Goal: Task Accomplishment & Management: Manage account settings

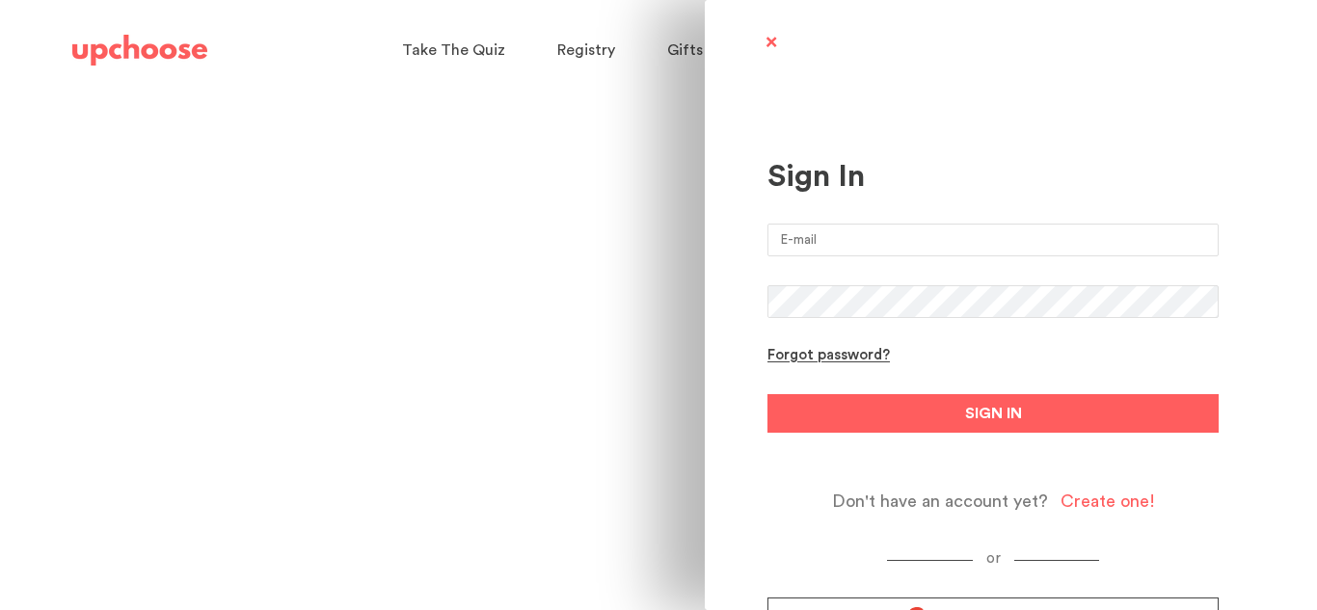
scroll to position [98, 0]
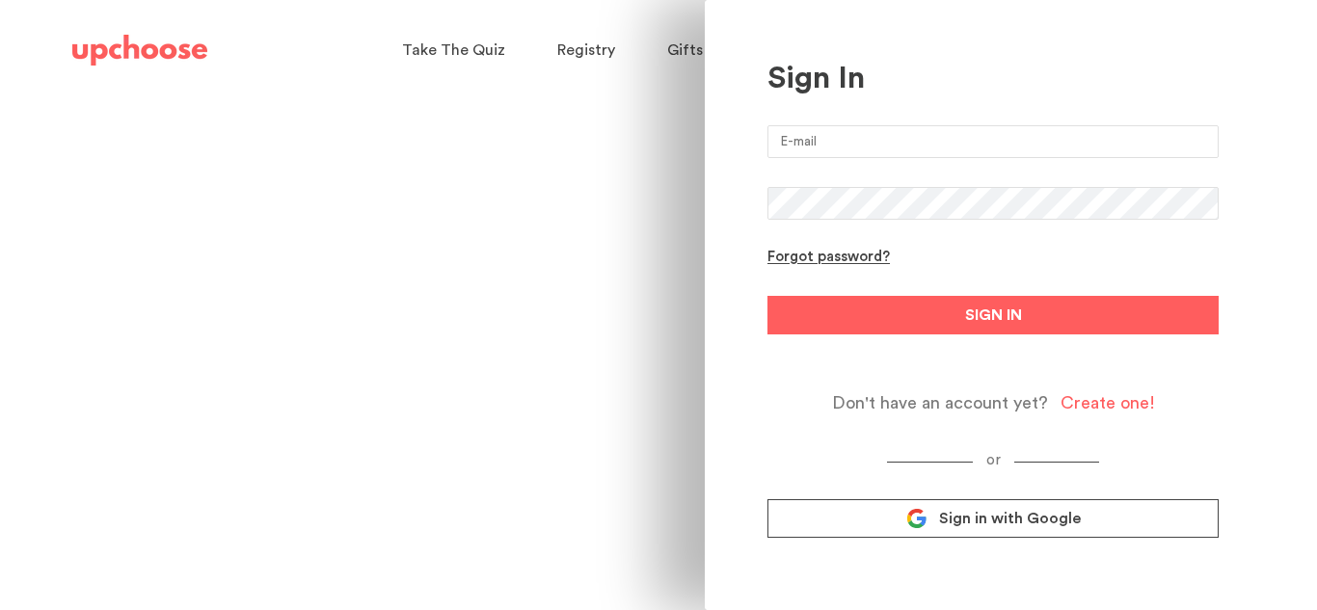
click at [859, 137] on input "email" at bounding box center [992, 141] width 451 height 33
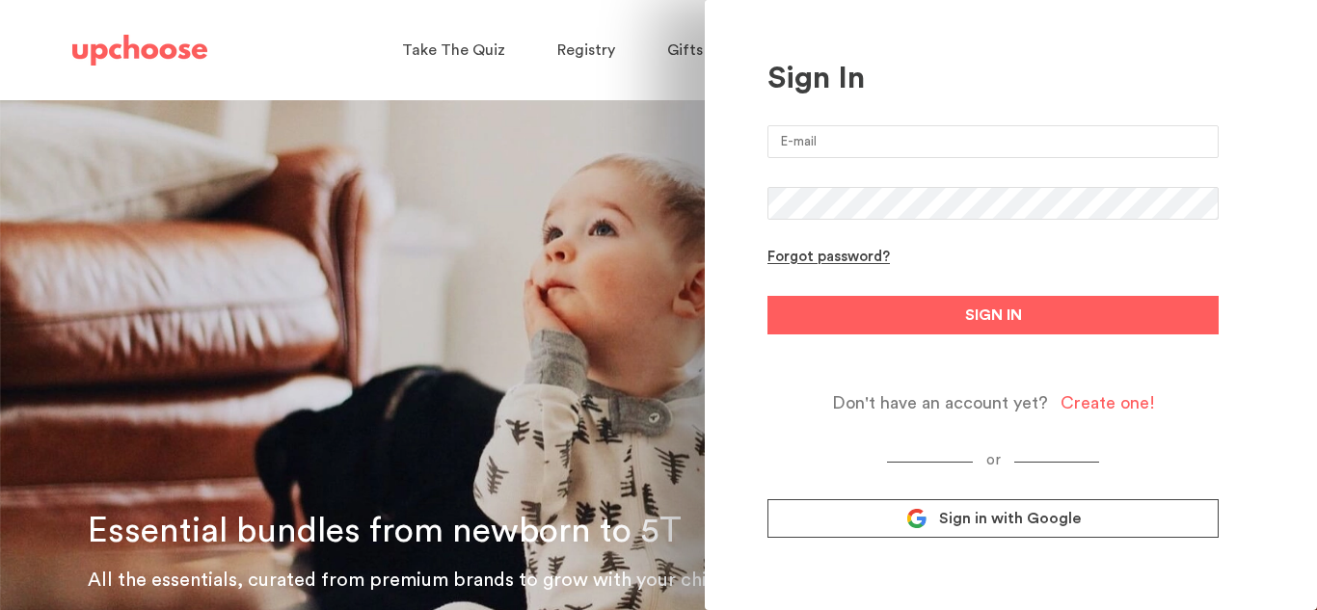
type input "[EMAIL_ADDRESS][DOMAIN_NAME]"
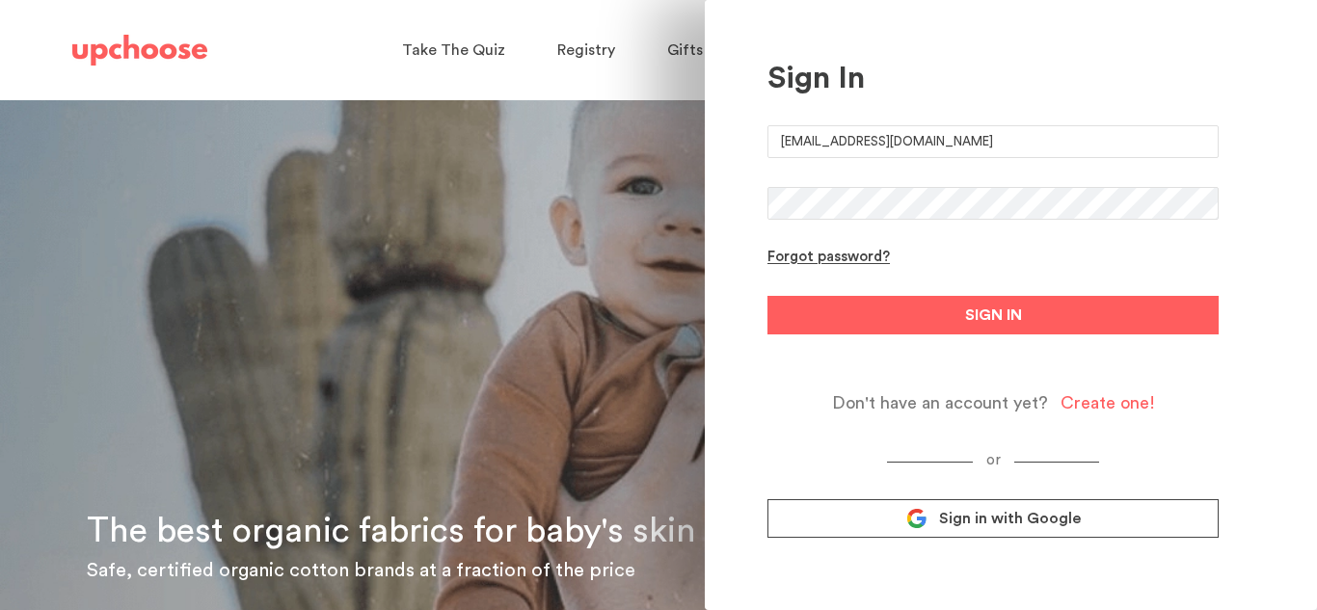
click at [767, 296] on button "SIGN IN" at bounding box center [992, 315] width 451 height 39
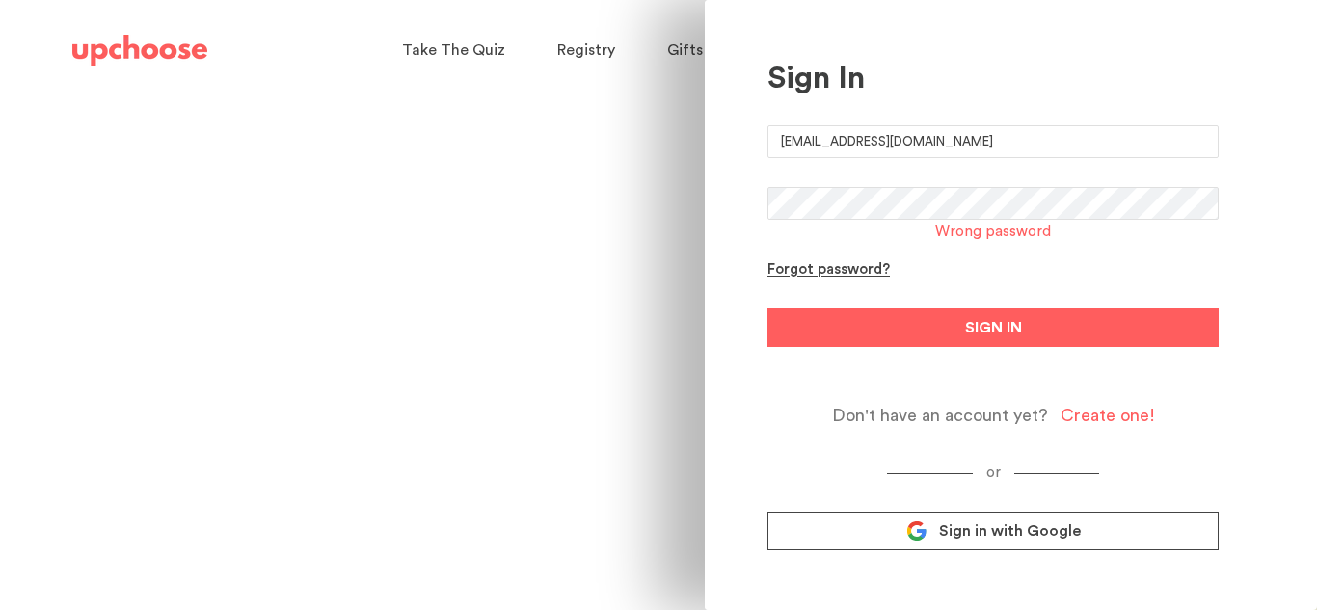
click at [891, 524] on link "Sign in with Google" at bounding box center [992, 531] width 451 height 39
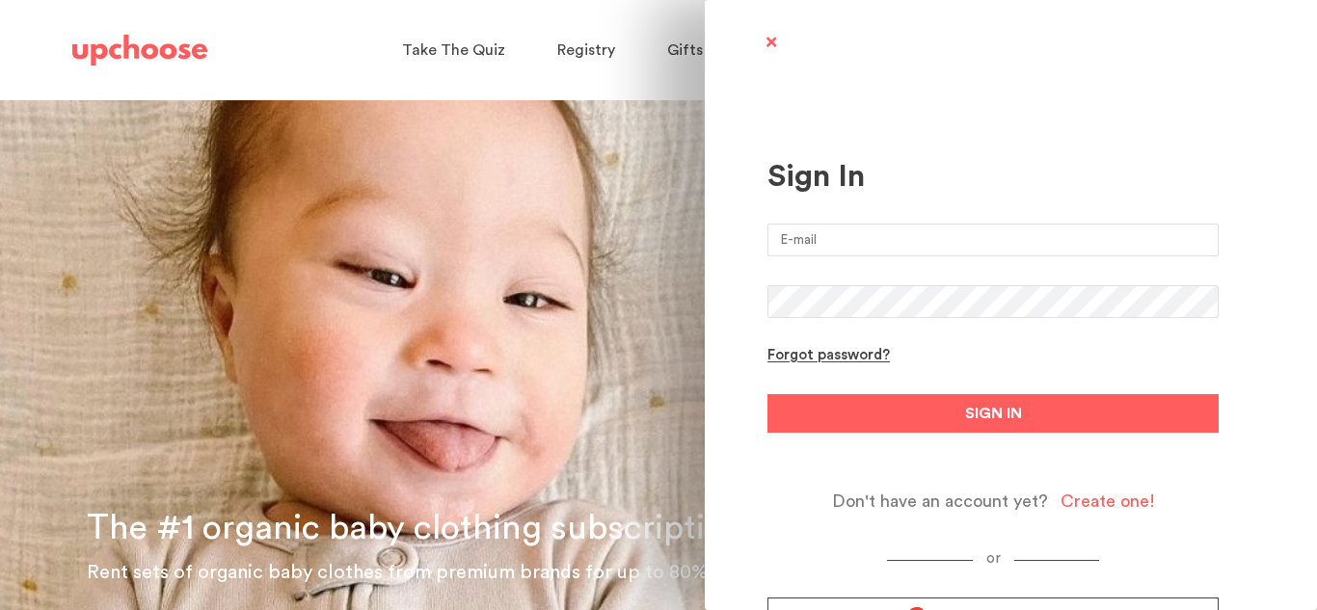
type input "[EMAIL_ADDRESS][DOMAIN_NAME]"
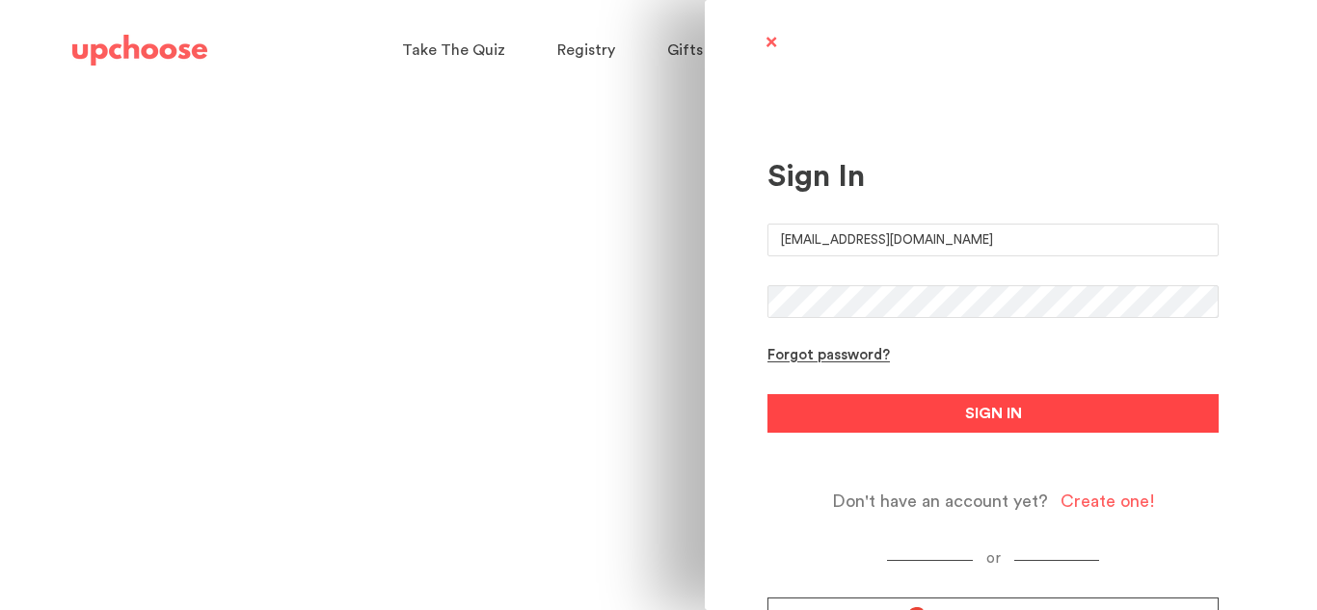
click at [1004, 410] on span "SIGN IN" at bounding box center [993, 413] width 57 height 23
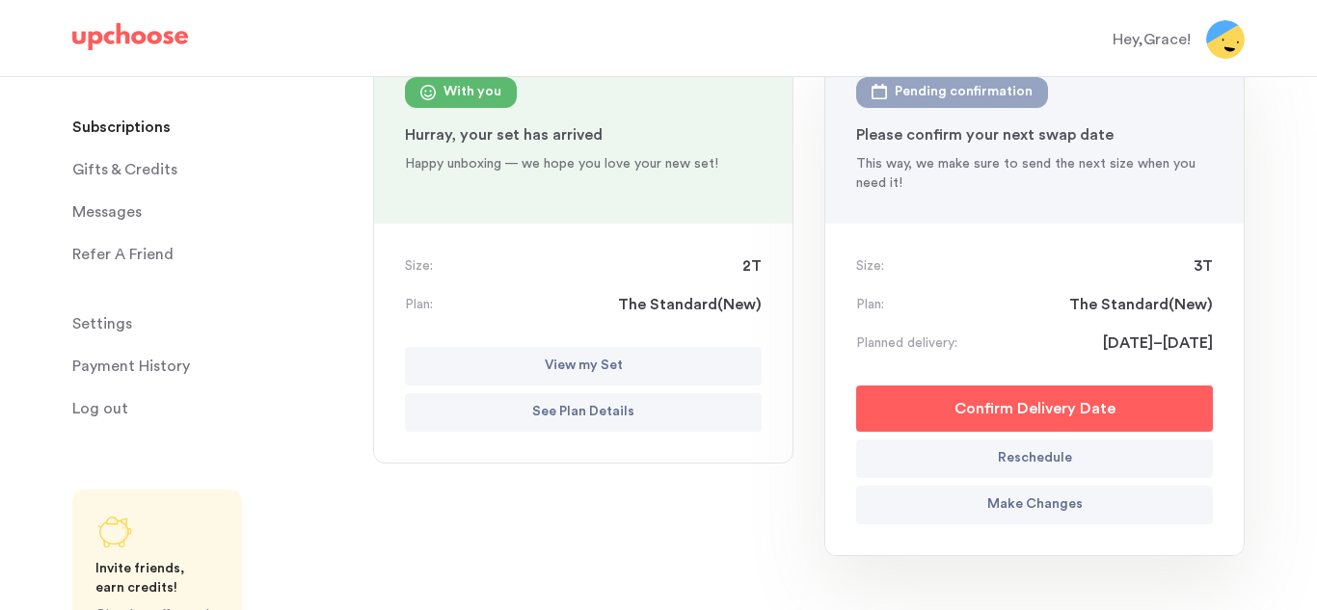
scroll to position [255, 0]
click at [1027, 504] on p "Make Changes" at bounding box center [1034, 504] width 95 height 23
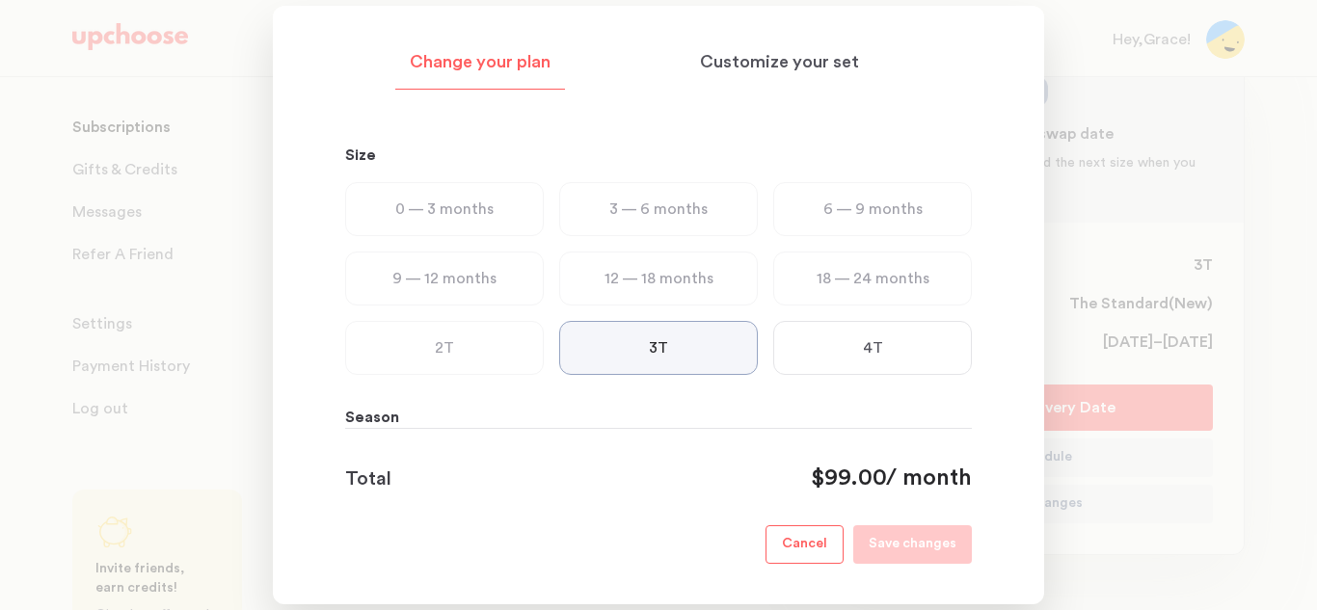
click at [395, 417] on p "Season" at bounding box center [658, 417] width 627 height 23
click at [824, 67] on p "Customize your set" at bounding box center [779, 62] width 159 height 23
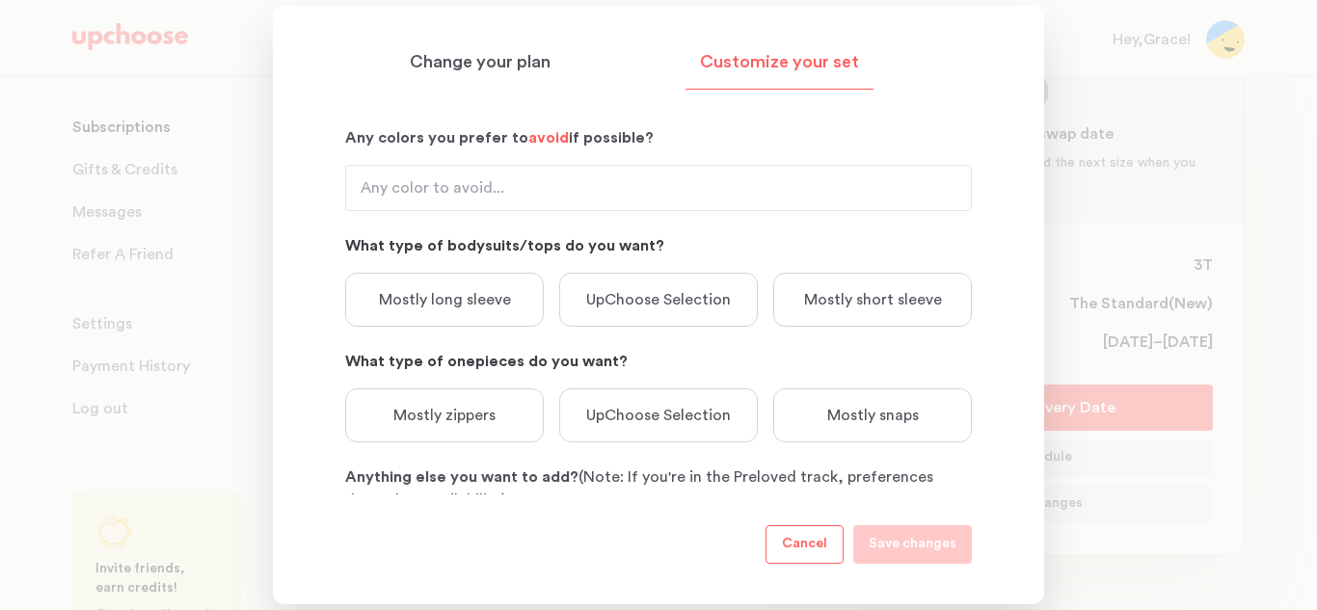
scroll to position [319, 0]
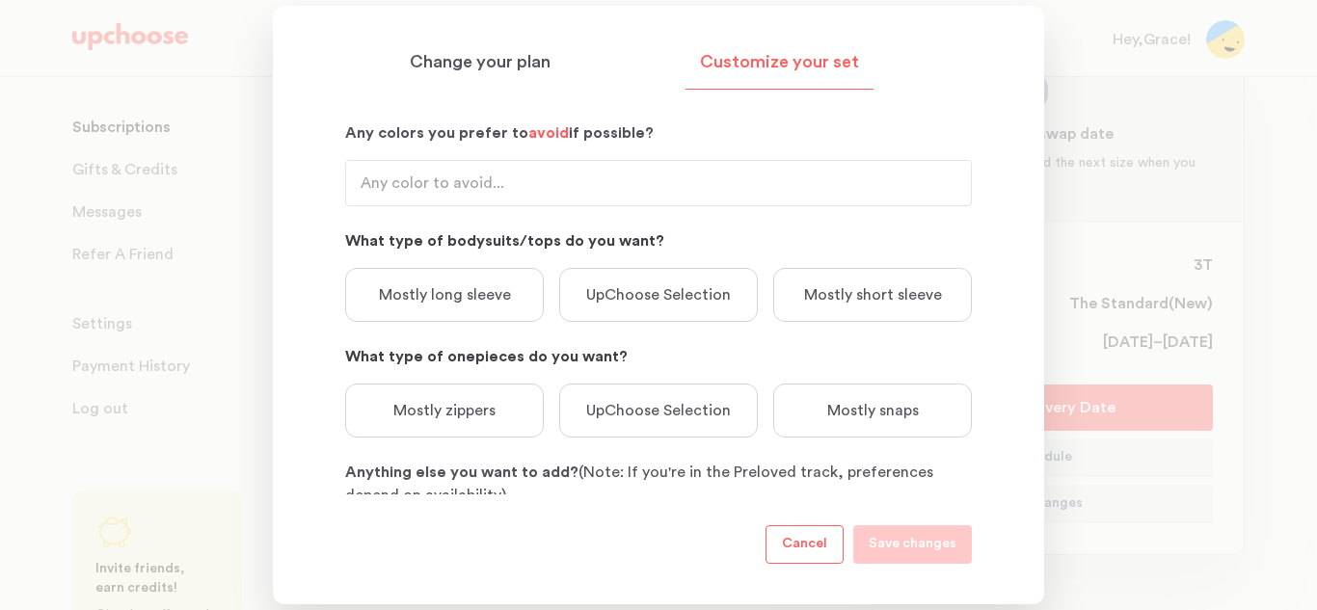
click at [491, 306] on p "Mostly long sleeve" at bounding box center [445, 294] width 132 height 23
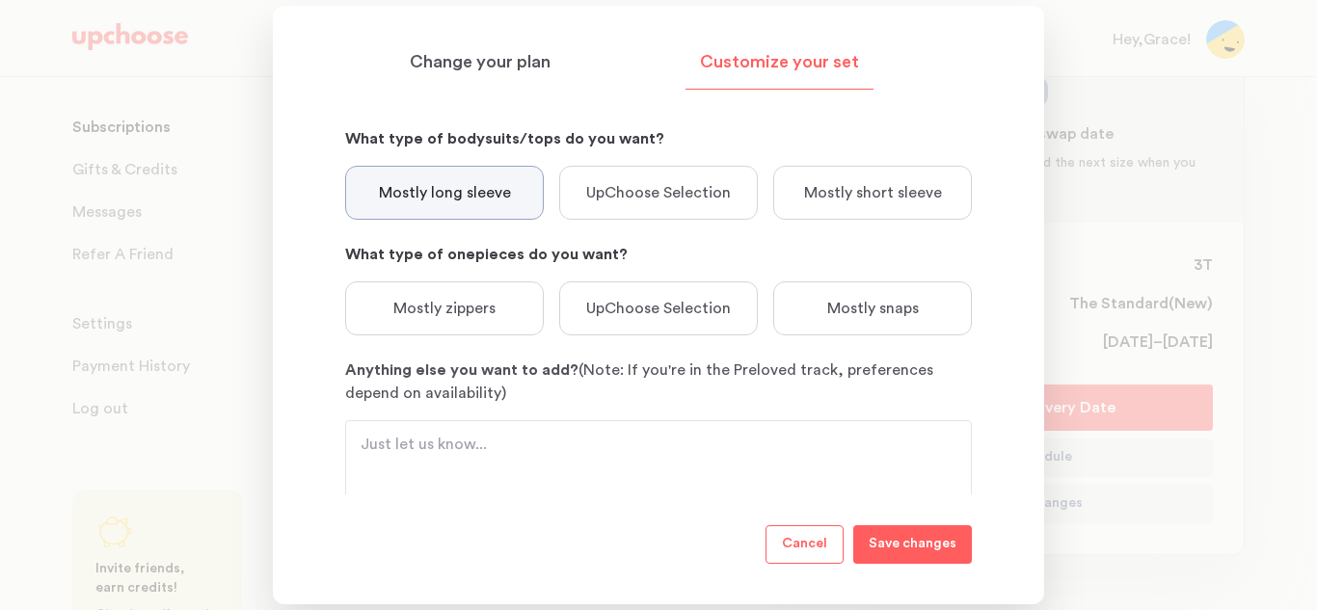
scroll to position [424, 0]
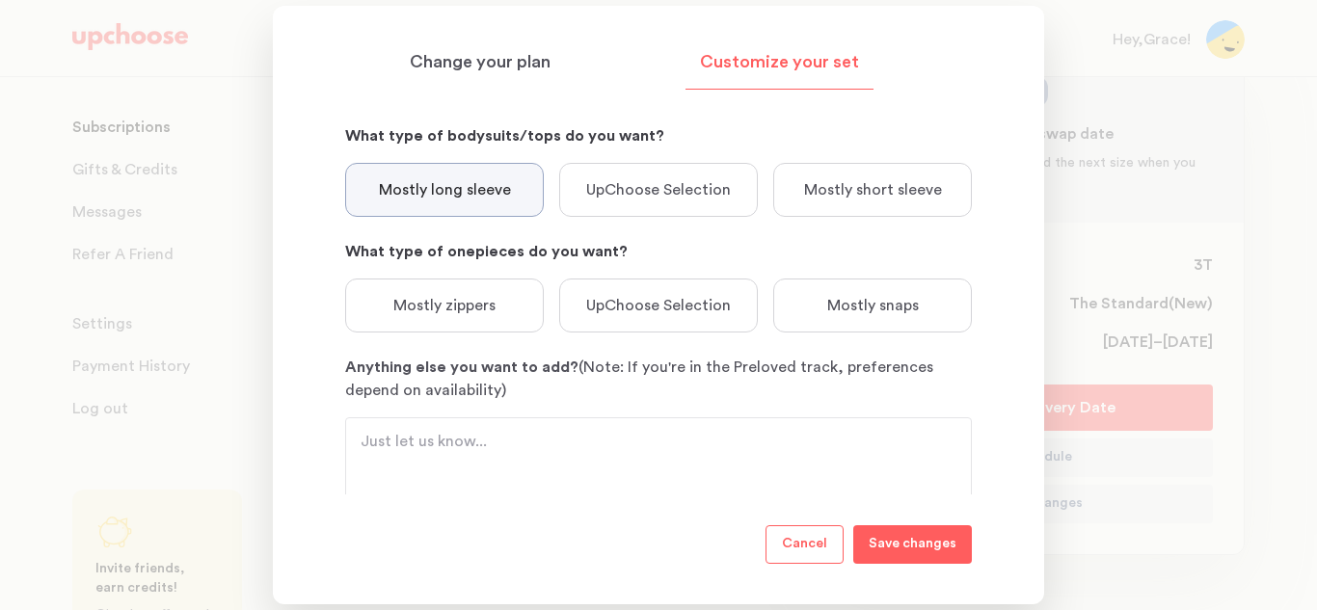
click at [491, 306] on p "Mostly zippers" at bounding box center [444, 305] width 102 height 23
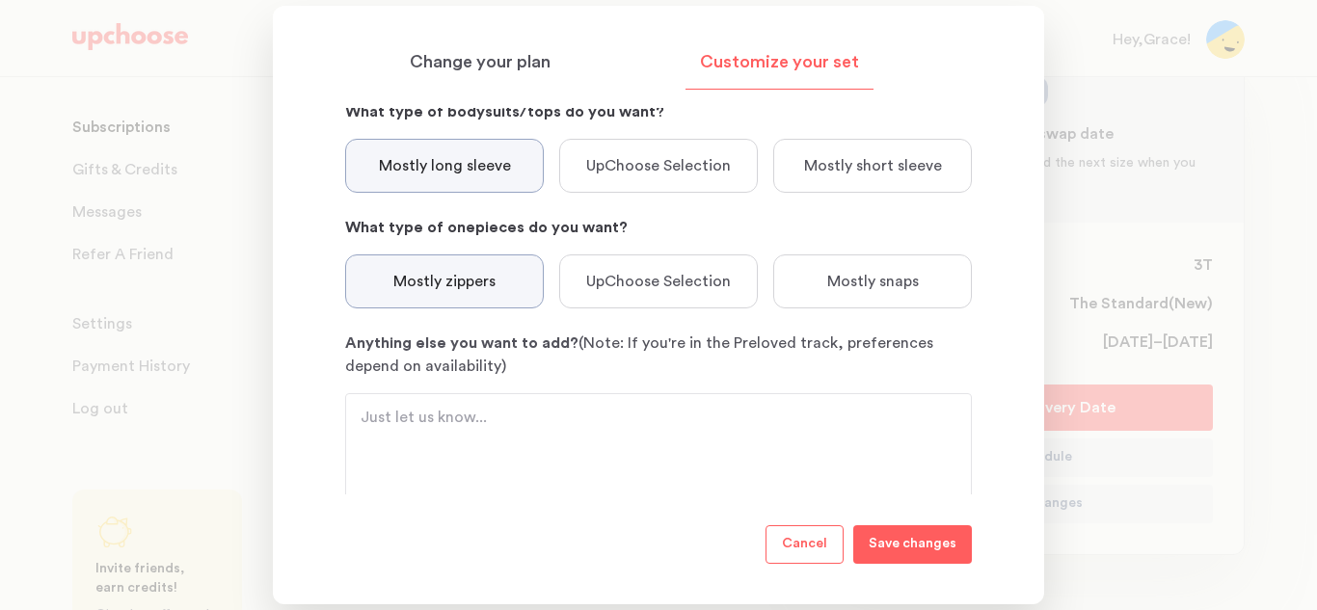
scroll to position [496, 0]
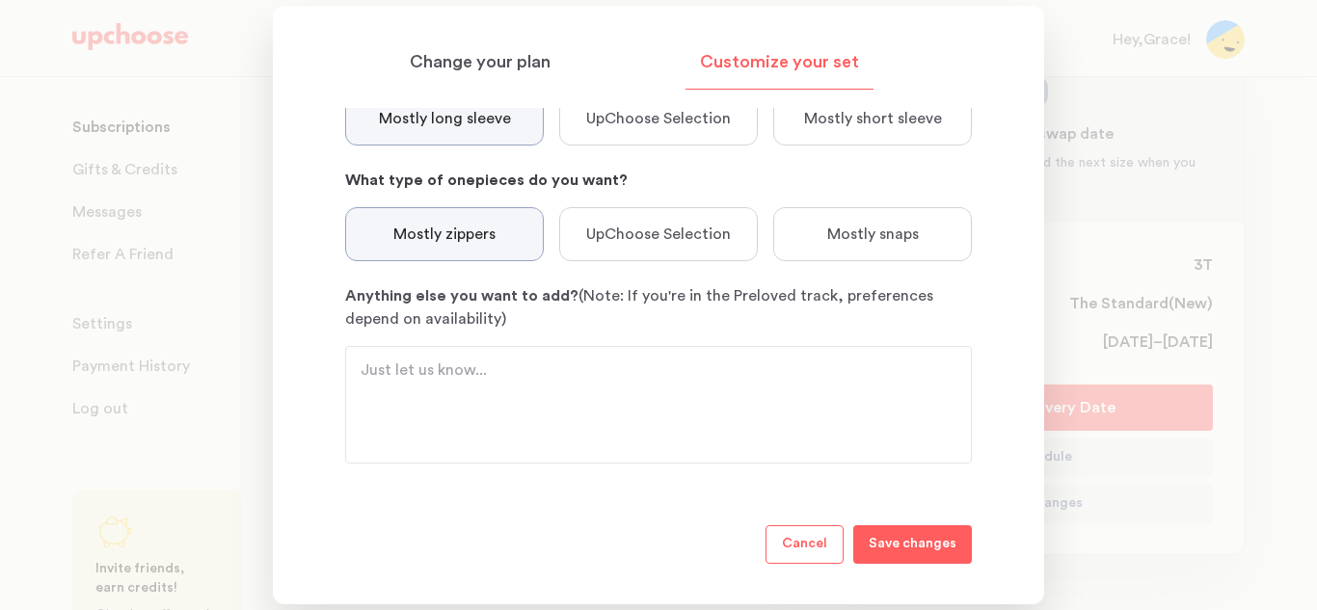
click at [473, 412] on textarea "Anything else you want to add? (Note: If you're in the Preloved track, preferen…" at bounding box center [659, 405] width 596 height 93
type textarea "PreLoved track please!"
click at [894, 551] on p "Save changes" at bounding box center [913, 544] width 88 height 23
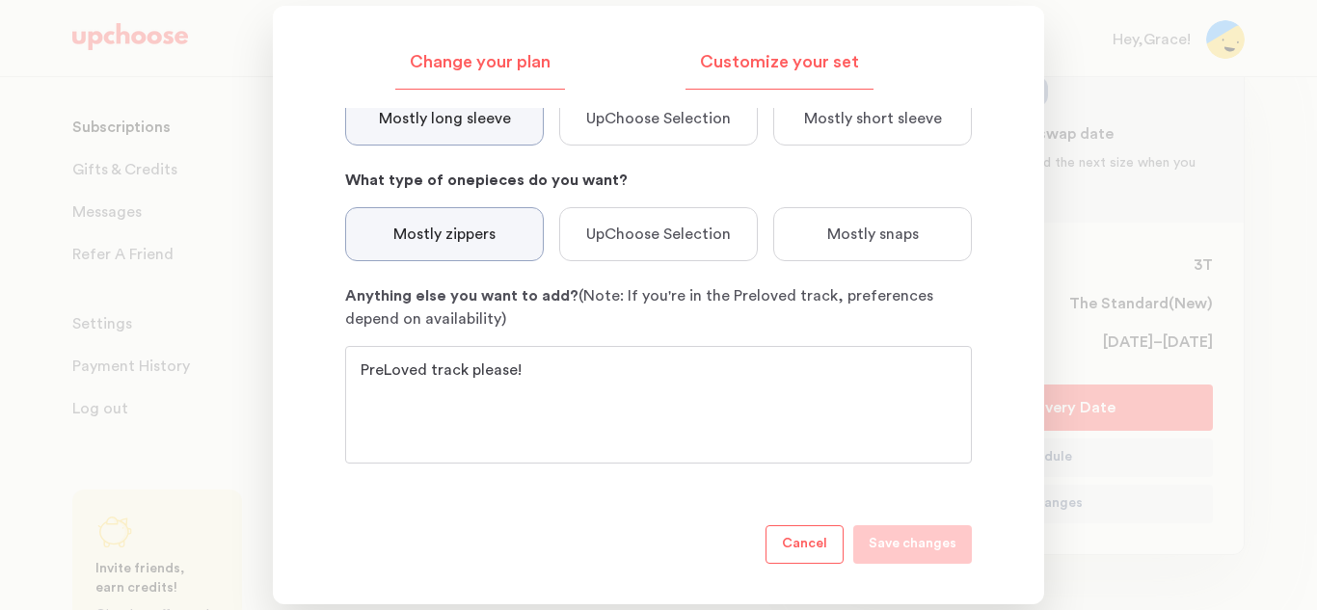
click at [489, 54] on p "Change your plan" at bounding box center [480, 62] width 141 height 23
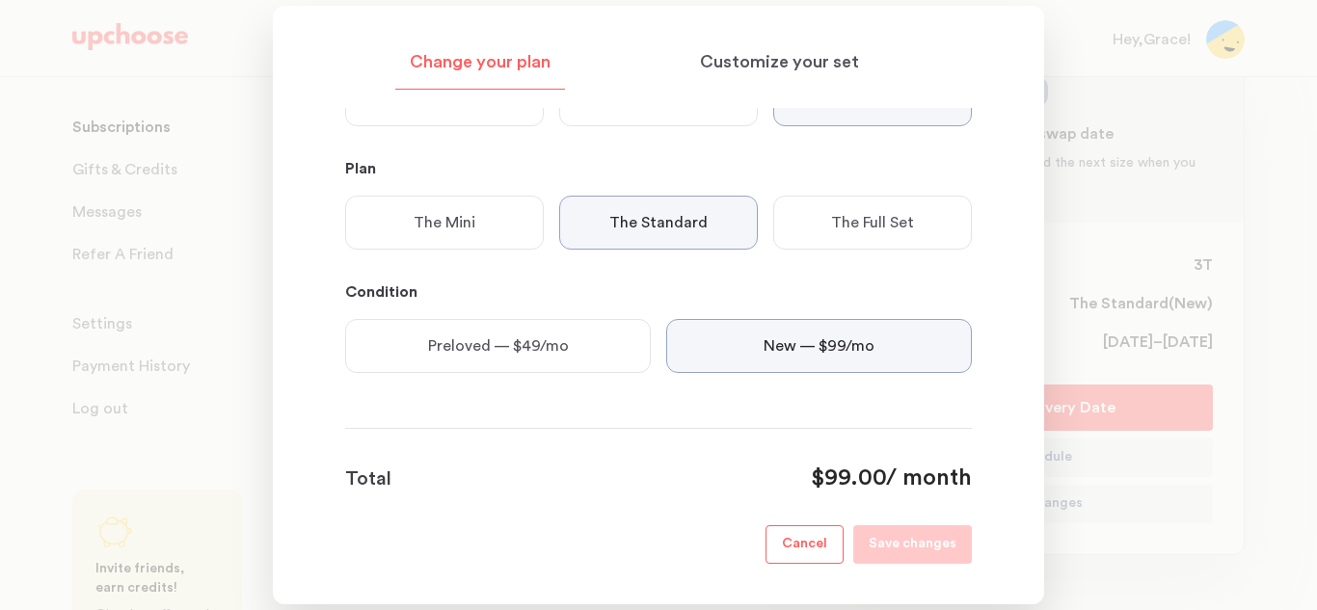
scroll to position [497, 0]
click at [558, 341] on p "Preloved — $49/mo" at bounding box center [498, 345] width 141 height 23
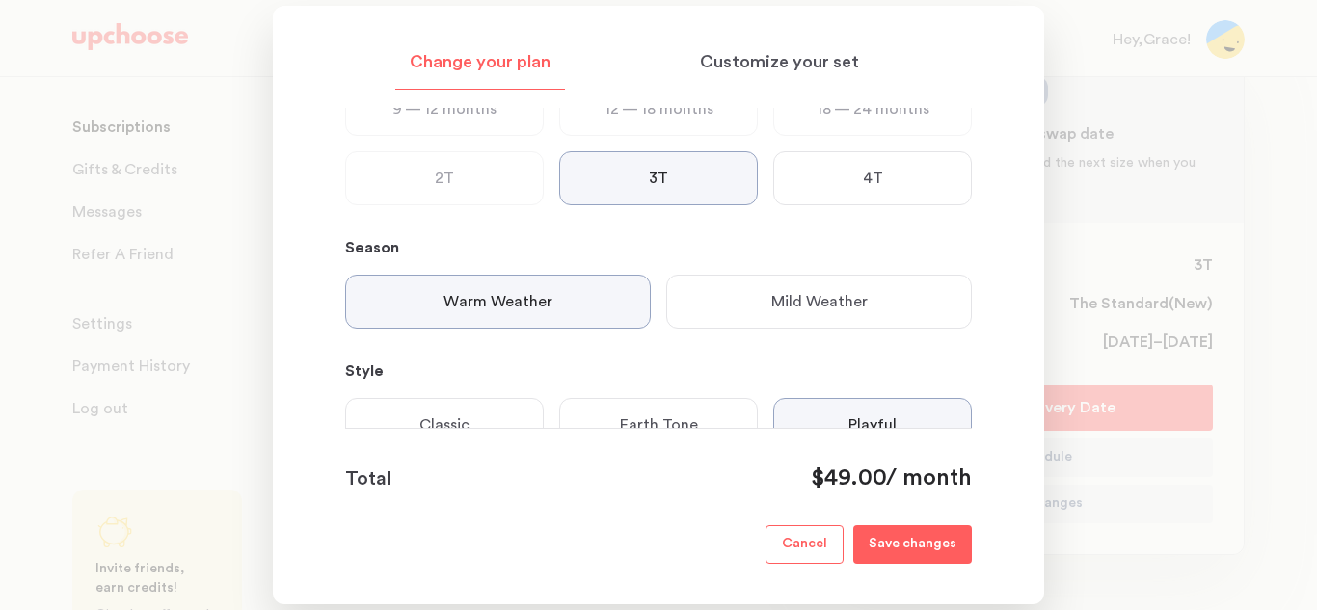
scroll to position [176, 0]
click at [732, 309] on div "Mild Weather" at bounding box center [819, 295] width 306 height 54
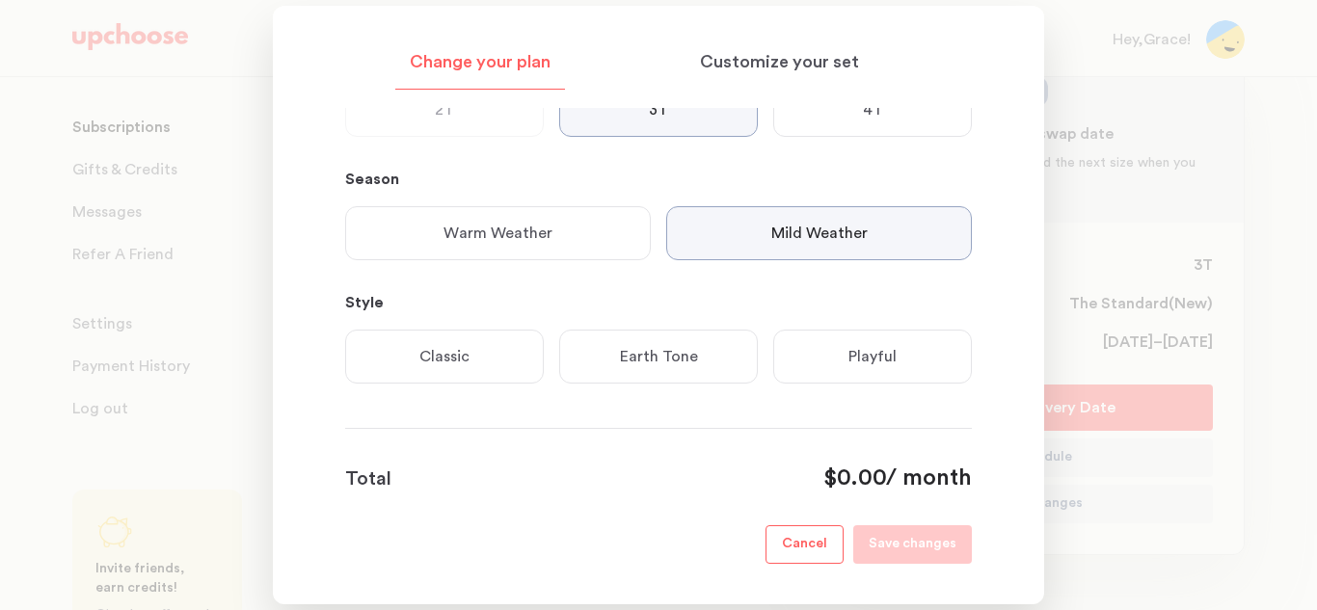
scroll to position [250, 0]
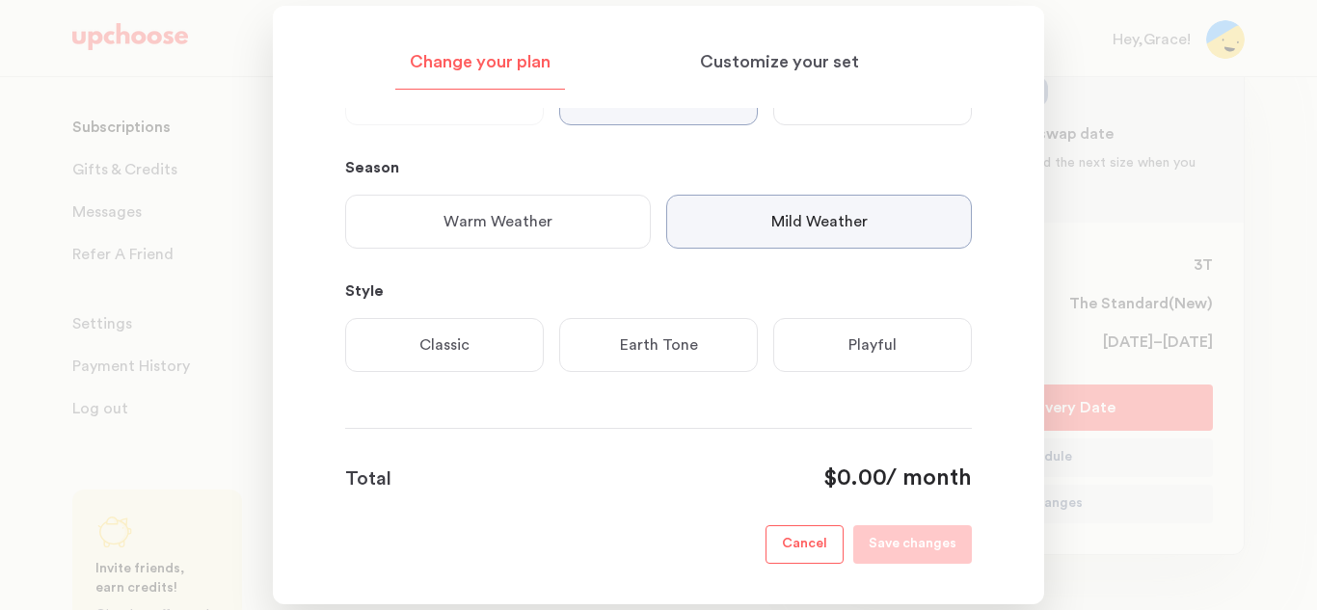
click at [797, 350] on div "Playful" at bounding box center [872, 345] width 199 height 54
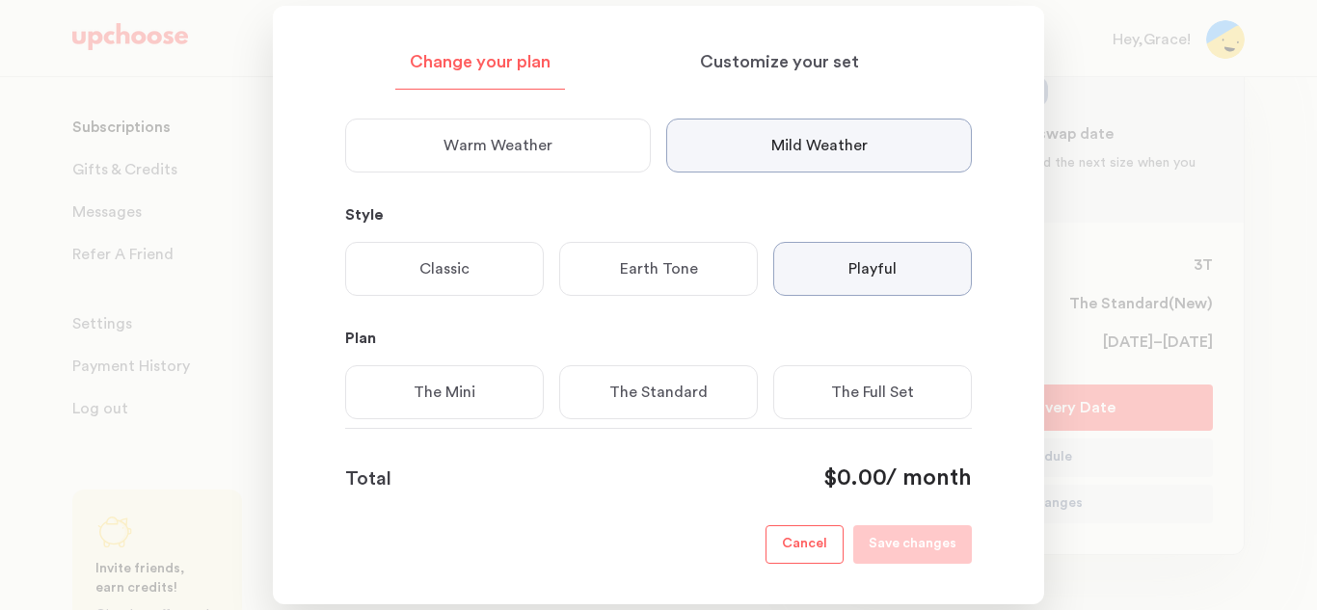
scroll to position [373, 0]
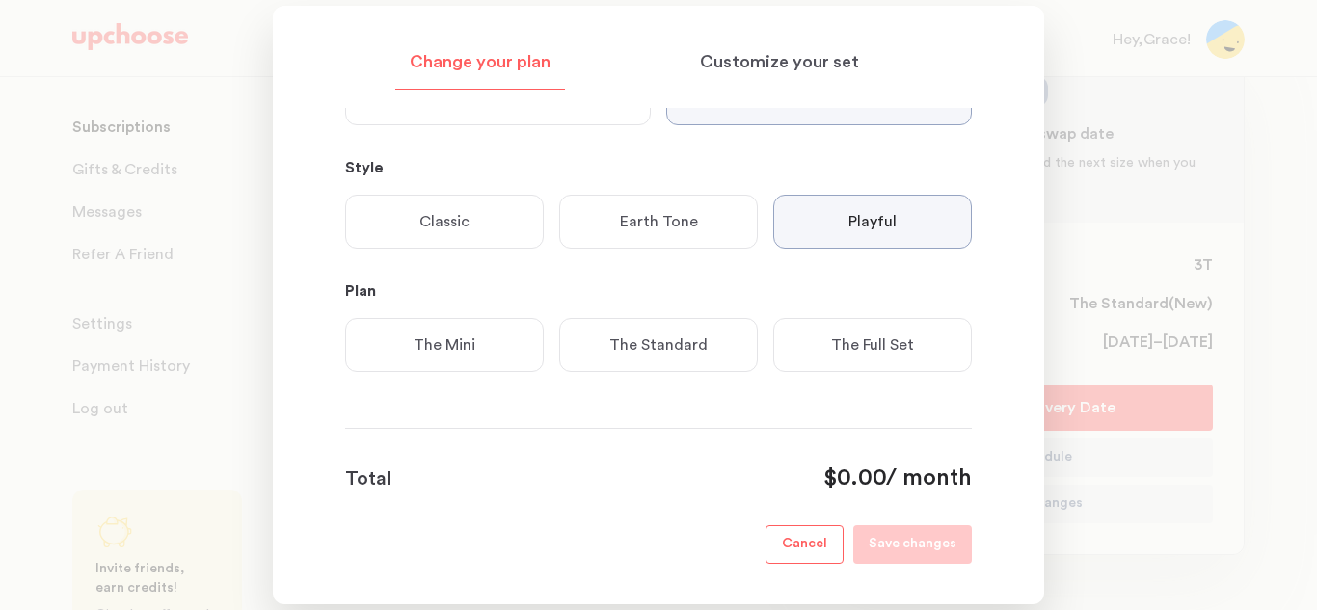
click at [737, 344] on div "The Standard" at bounding box center [658, 345] width 199 height 54
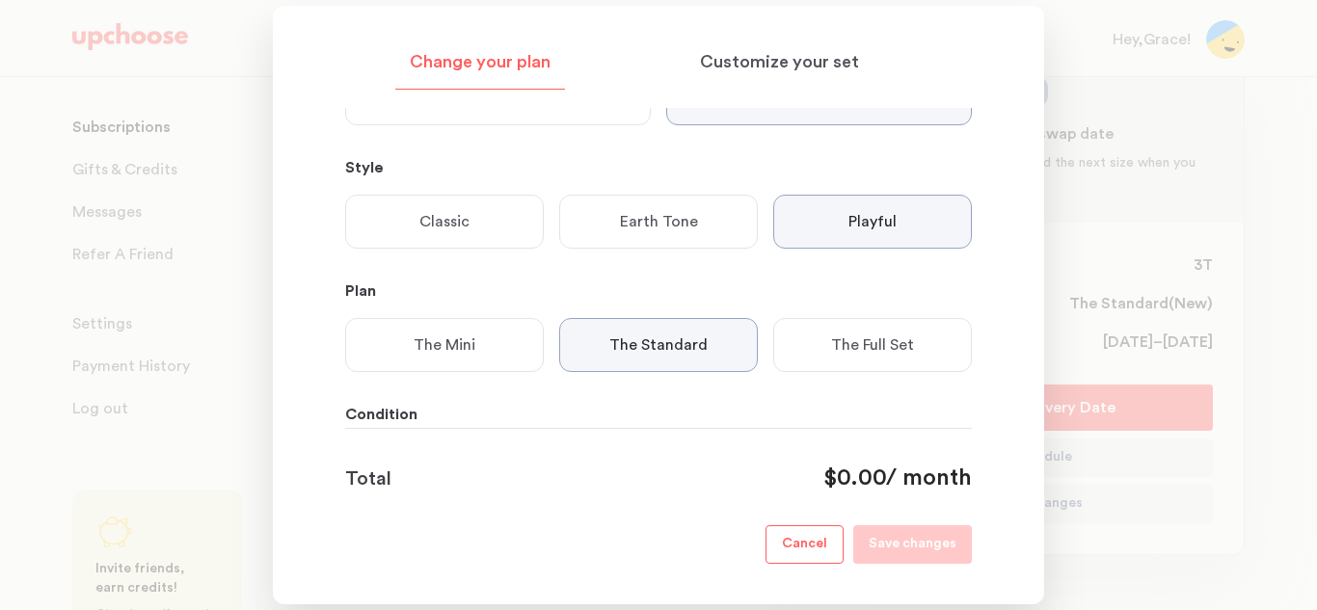
scroll to position [497, 0]
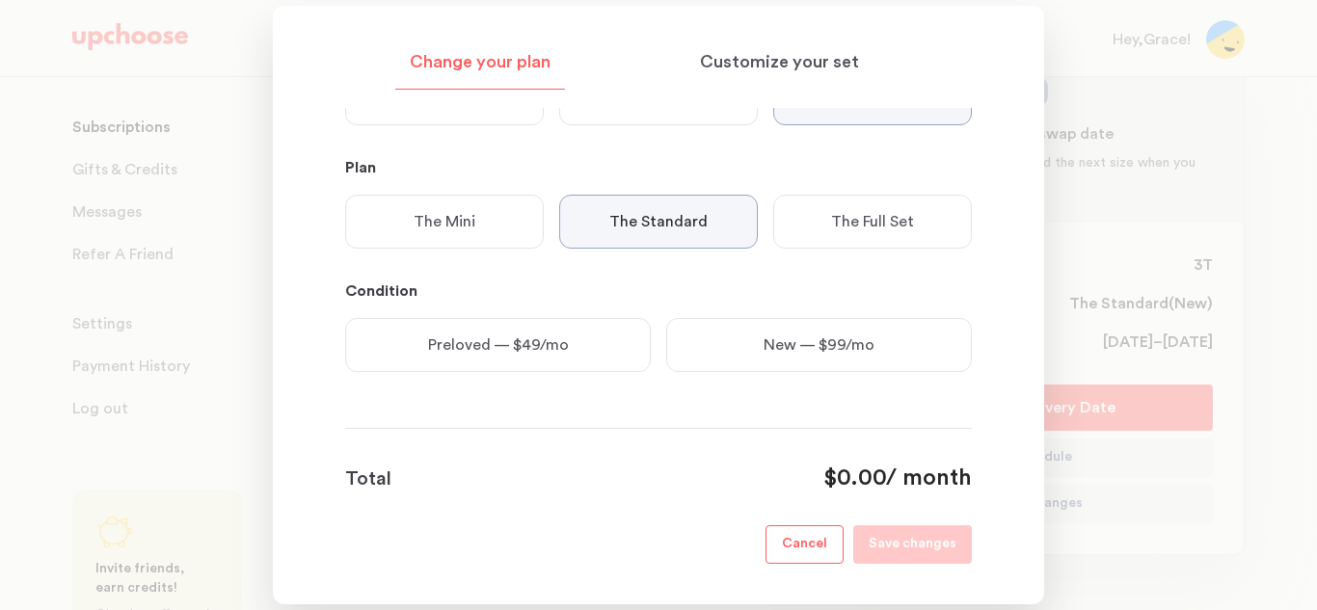
click at [593, 347] on div "Preloved — $49/mo" at bounding box center [498, 345] width 306 height 54
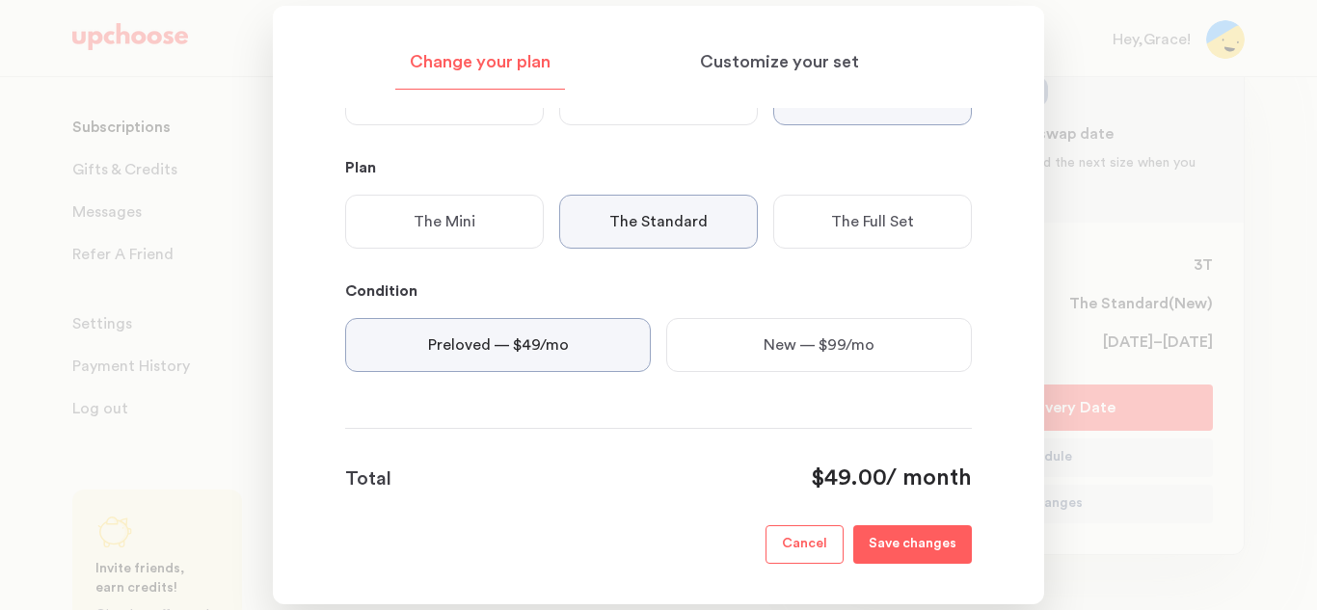
click at [898, 562] on button "Save changes" at bounding box center [912, 544] width 119 height 39
click at [1131, 316] on div at bounding box center [658, 305] width 1317 height 610
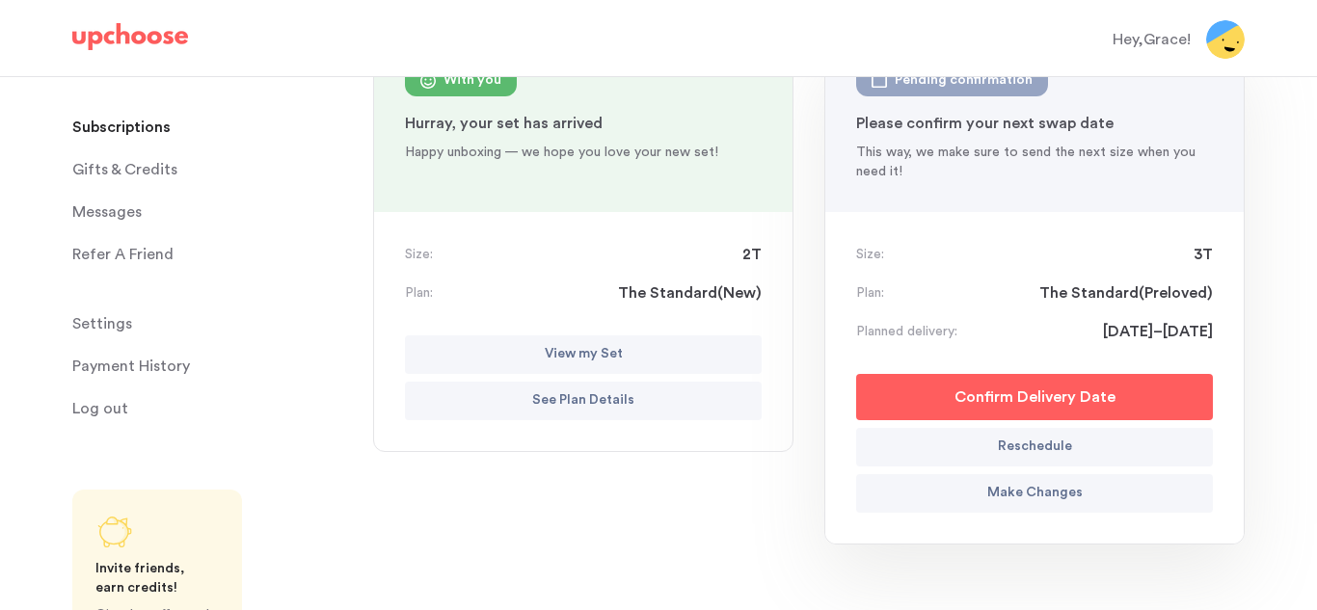
scroll to position [271, 0]
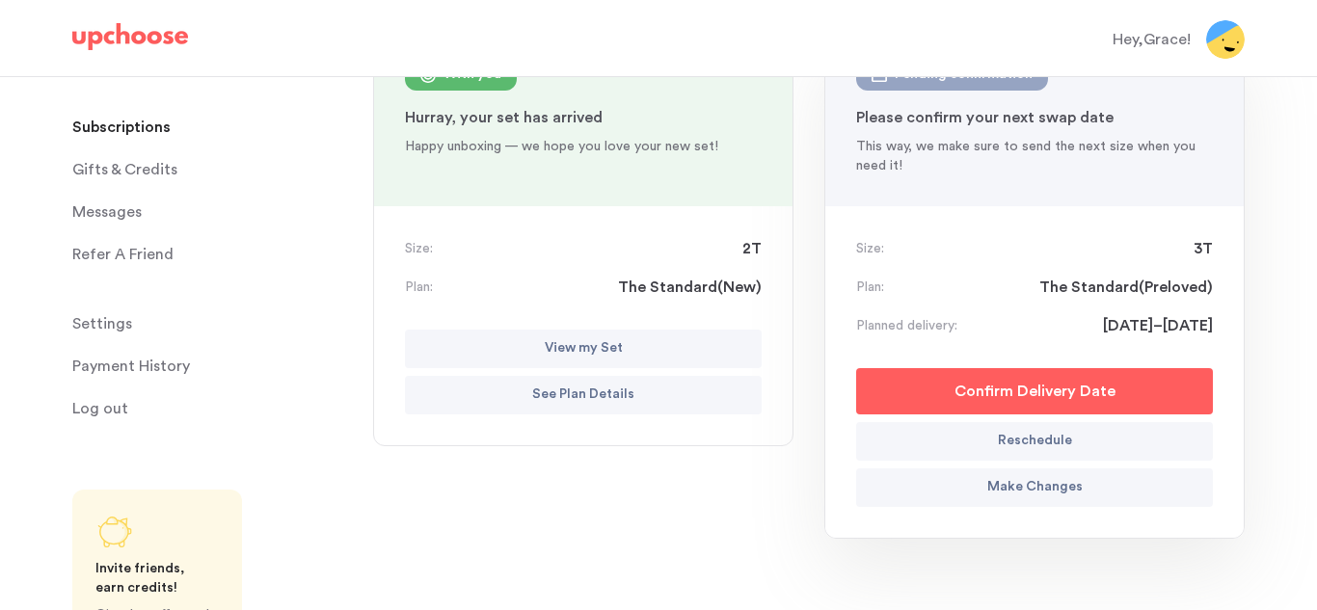
click at [1040, 437] on p "Reschedule" at bounding box center [1035, 441] width 74 height 23
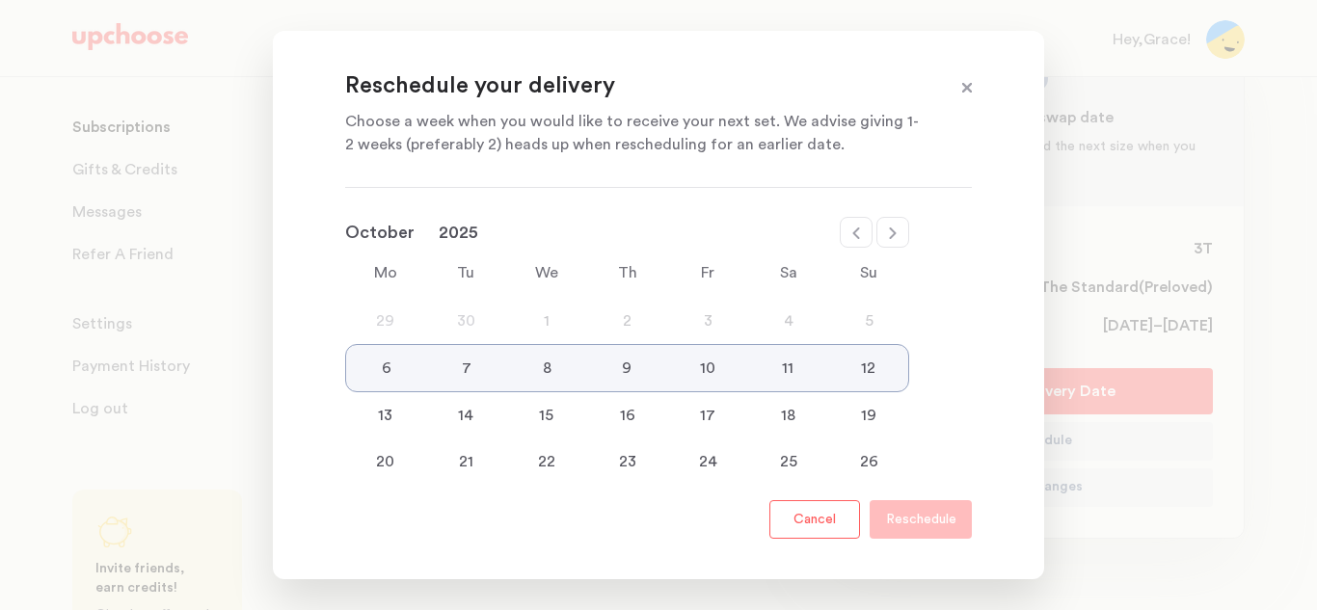
click at [854, 227] on icon at bounding box center [855, 233] width 15 height 15
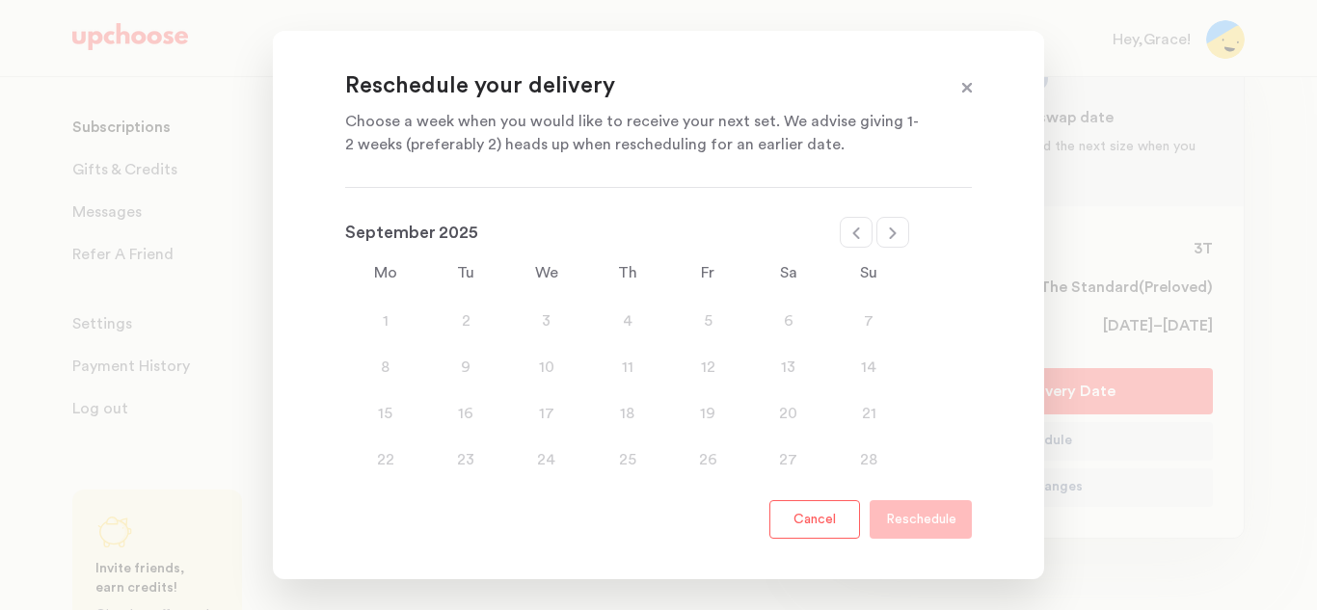
click at [891, 231] on icon at bounding box center [892, 233] width 15 height 15
select select "October"
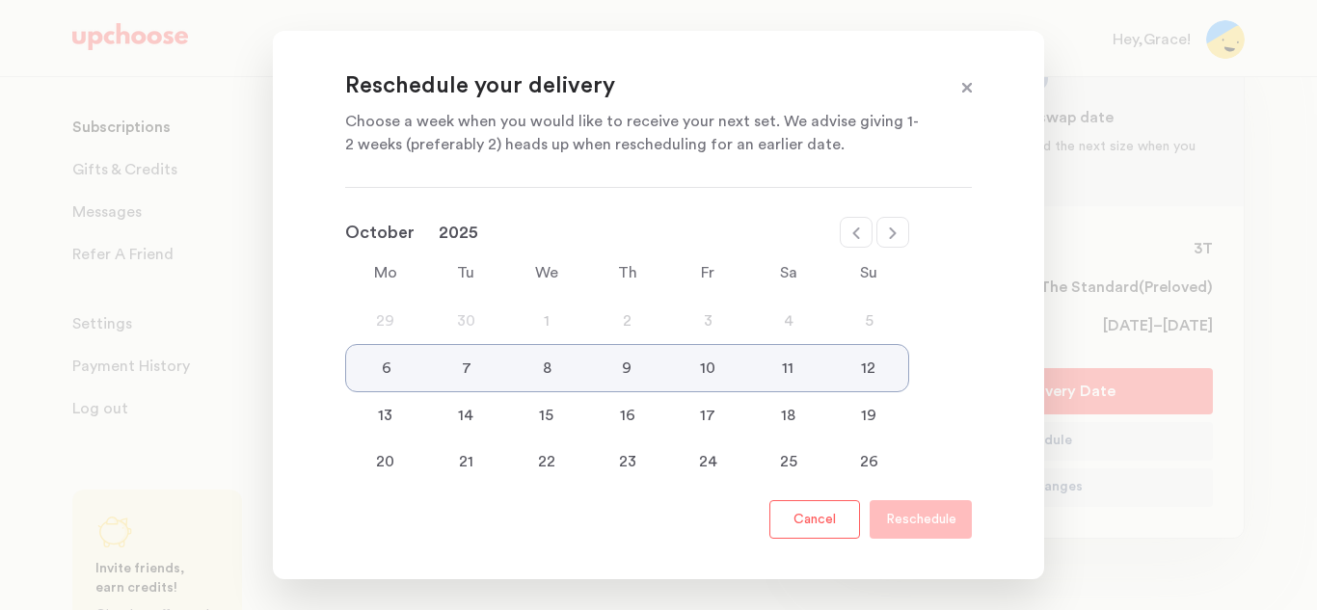
click at [778, 357] on div "11" at bounding box center [787, 368] width 80 height 23
click at [897, 508] on p "Reschedule" at bounding box center [921, 519] width 70 height 23
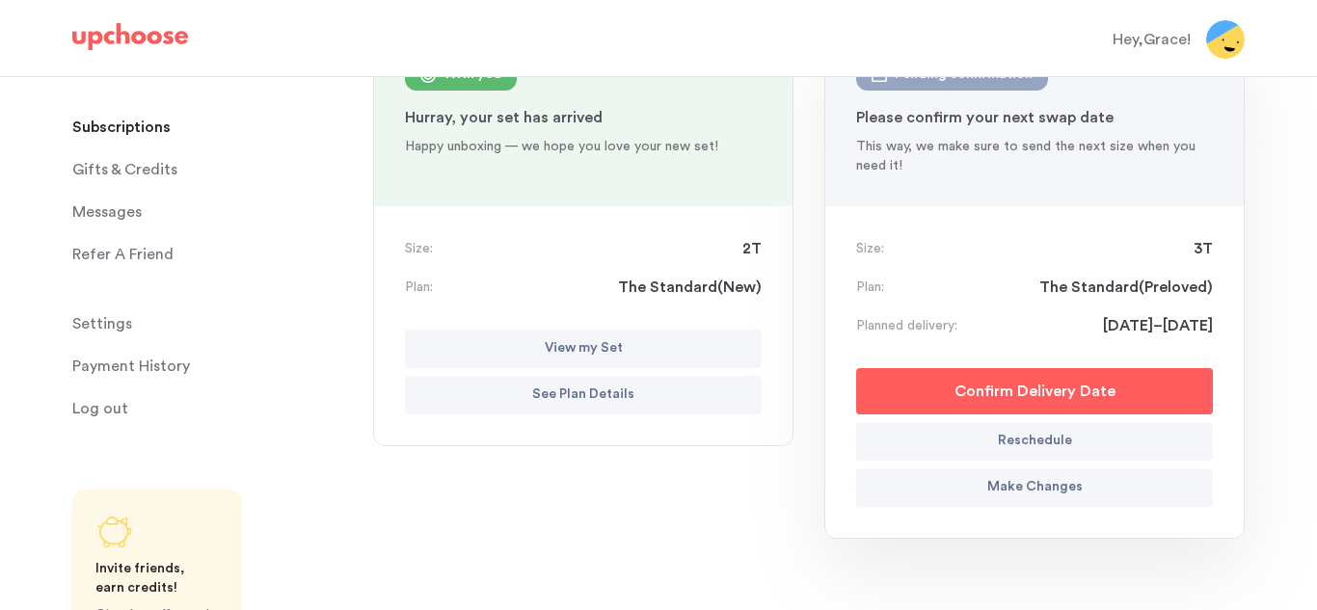
click at [1076, 383] on p "Confirm Delivery Date" at bounding box center [1034, 391] width 161 height 23
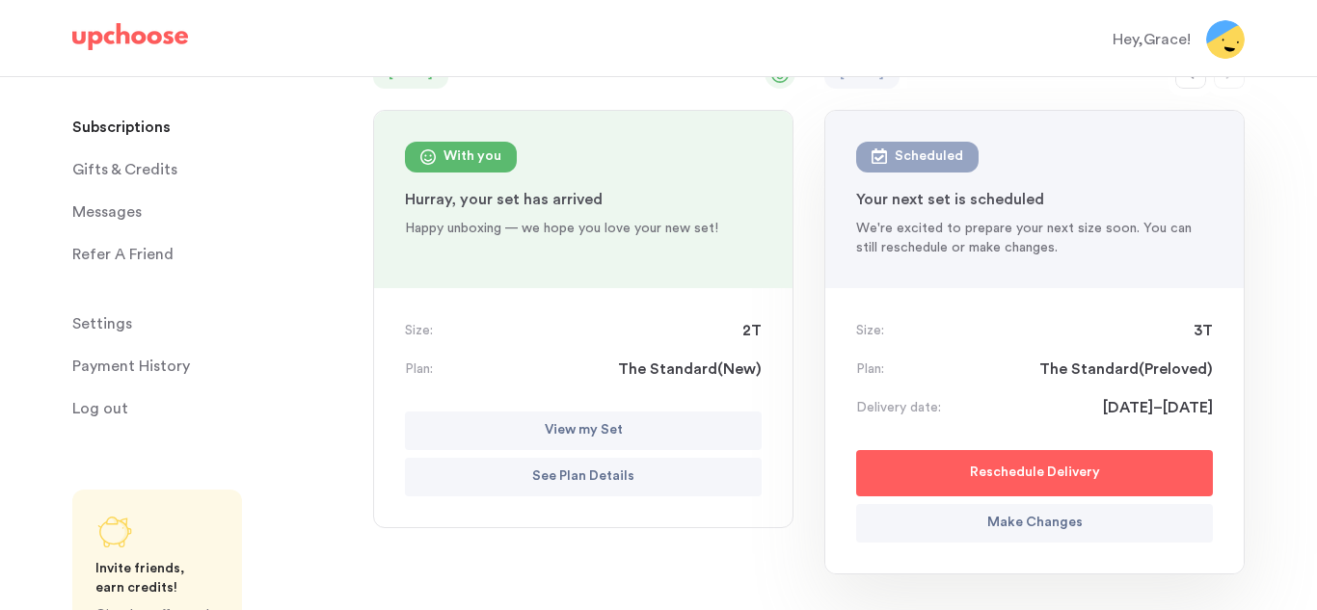
scroll to position [192, 0]
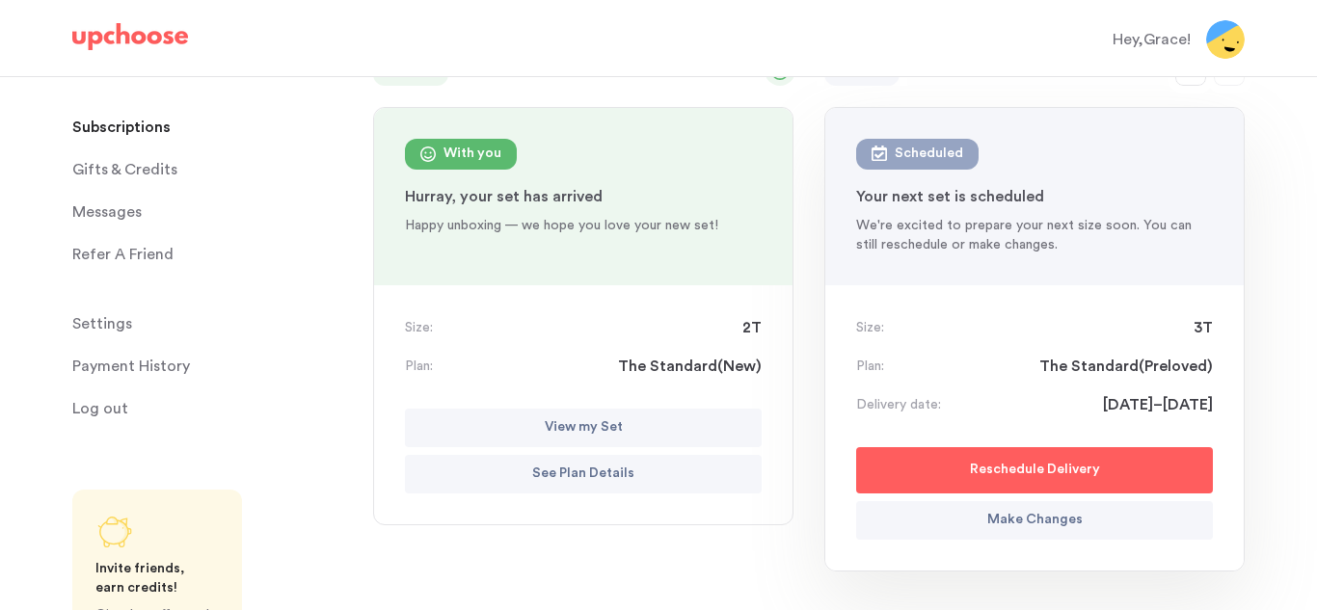
click at [619, 413] on button "View my Set" at bounding box center [583, 428] width 357 height 39
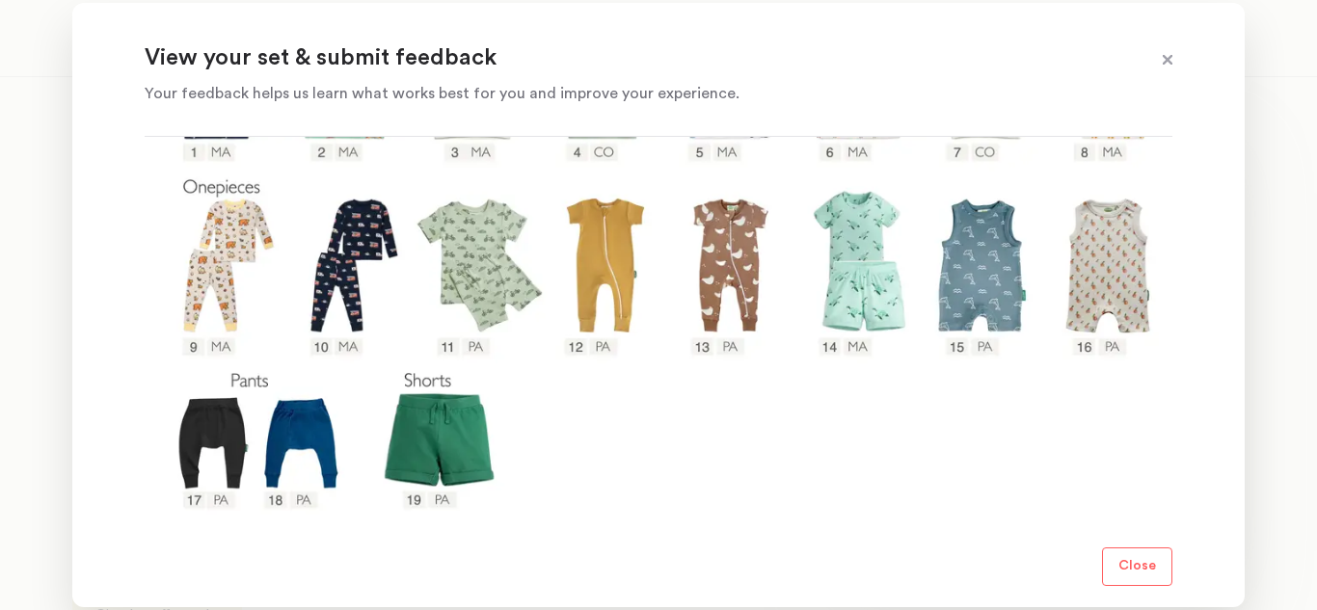
scroll to position [485, 0]
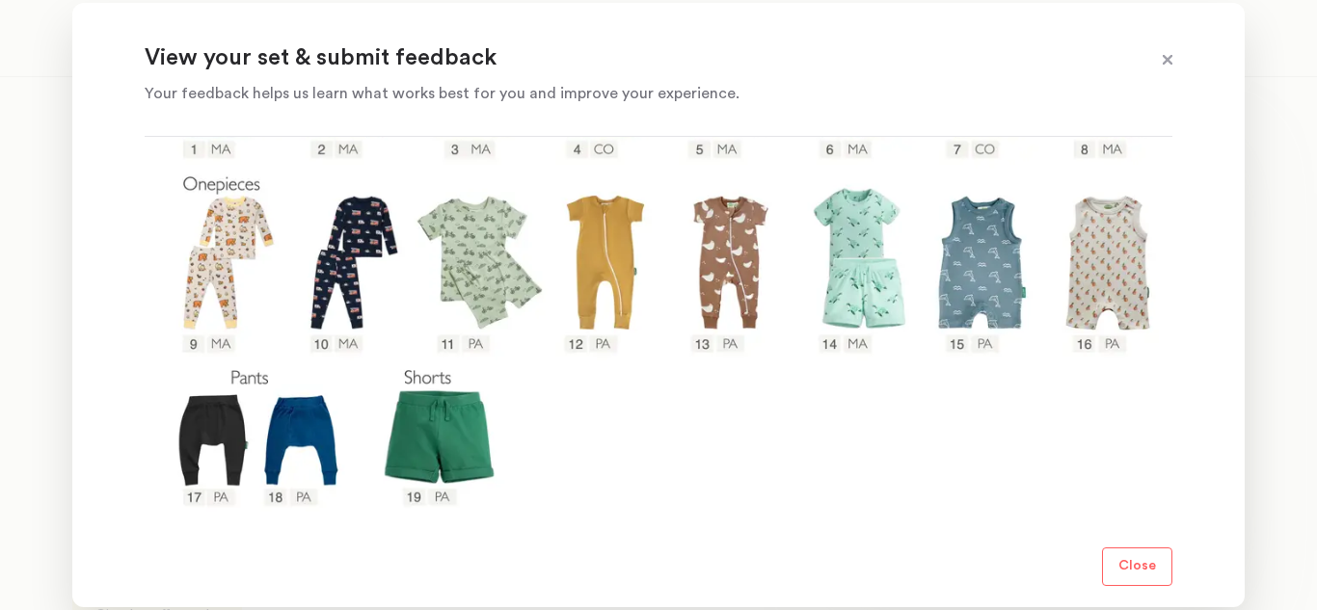
click at [1138, 568] on p "Close" at bounding box center [1137, 566] width 38 height 23
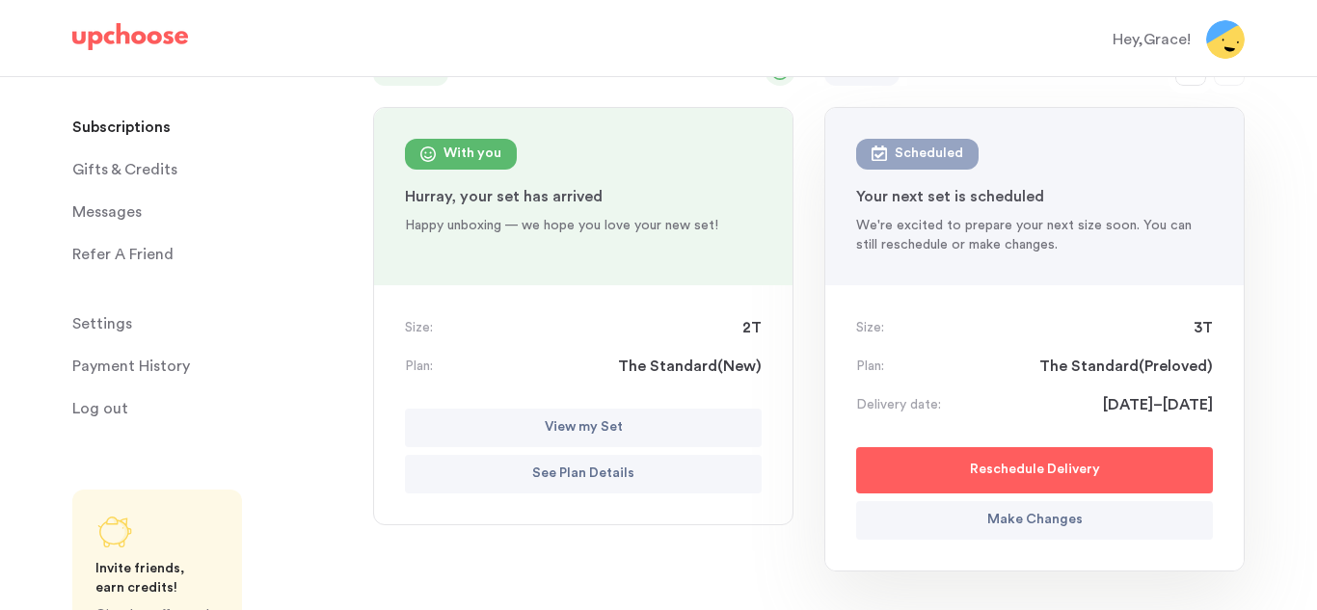
scroll to position [0, 0]
